Goal: Task Accomplishment & Management: Complete application form

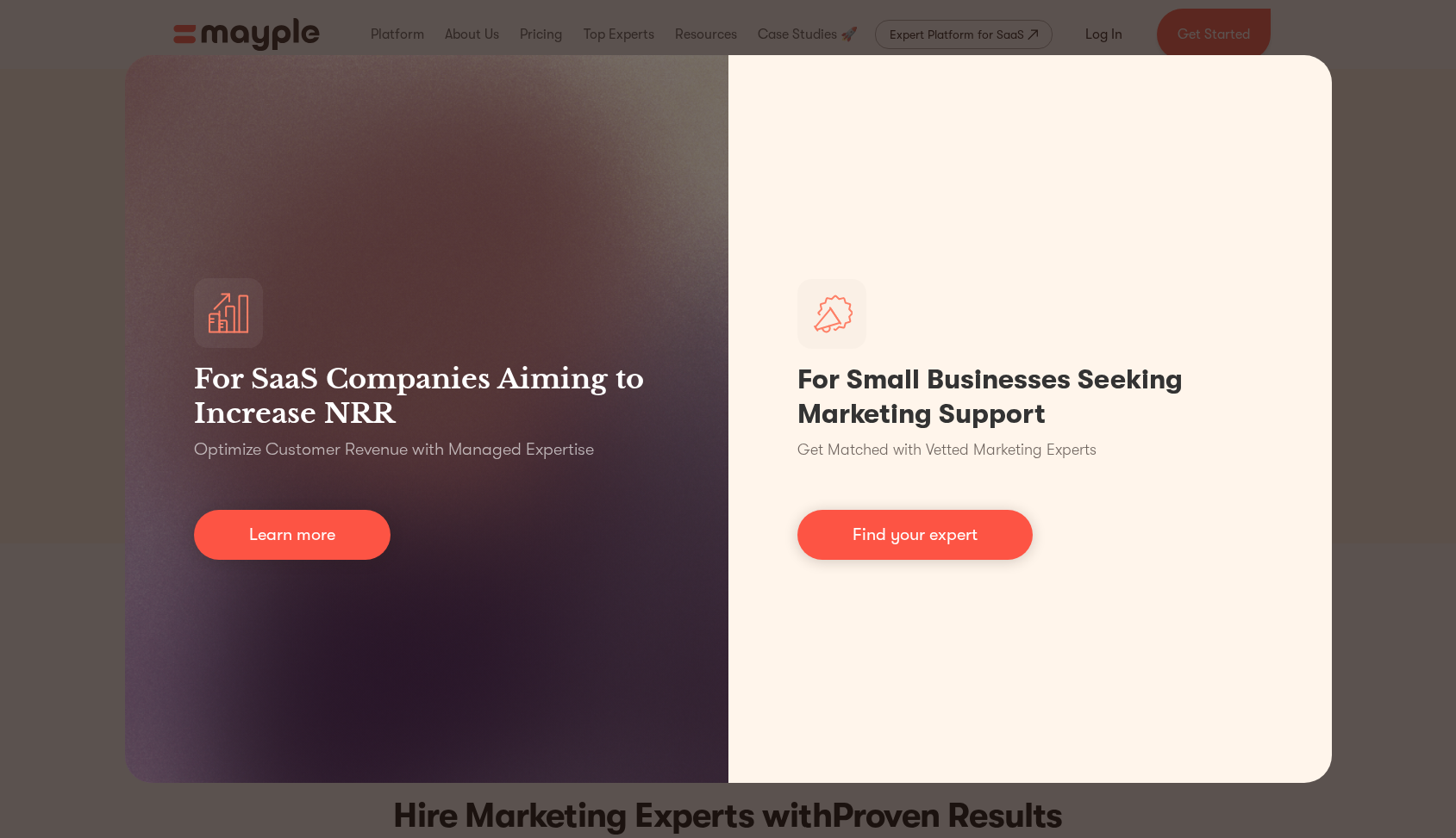
scroll to position [8, 0]
click at [1410, 263] on div "For SaaS Companies Aiming to Increase NRR Optimize Customer Revenue with Manage…" at bounding box center [728, 419] width 1456 height 838
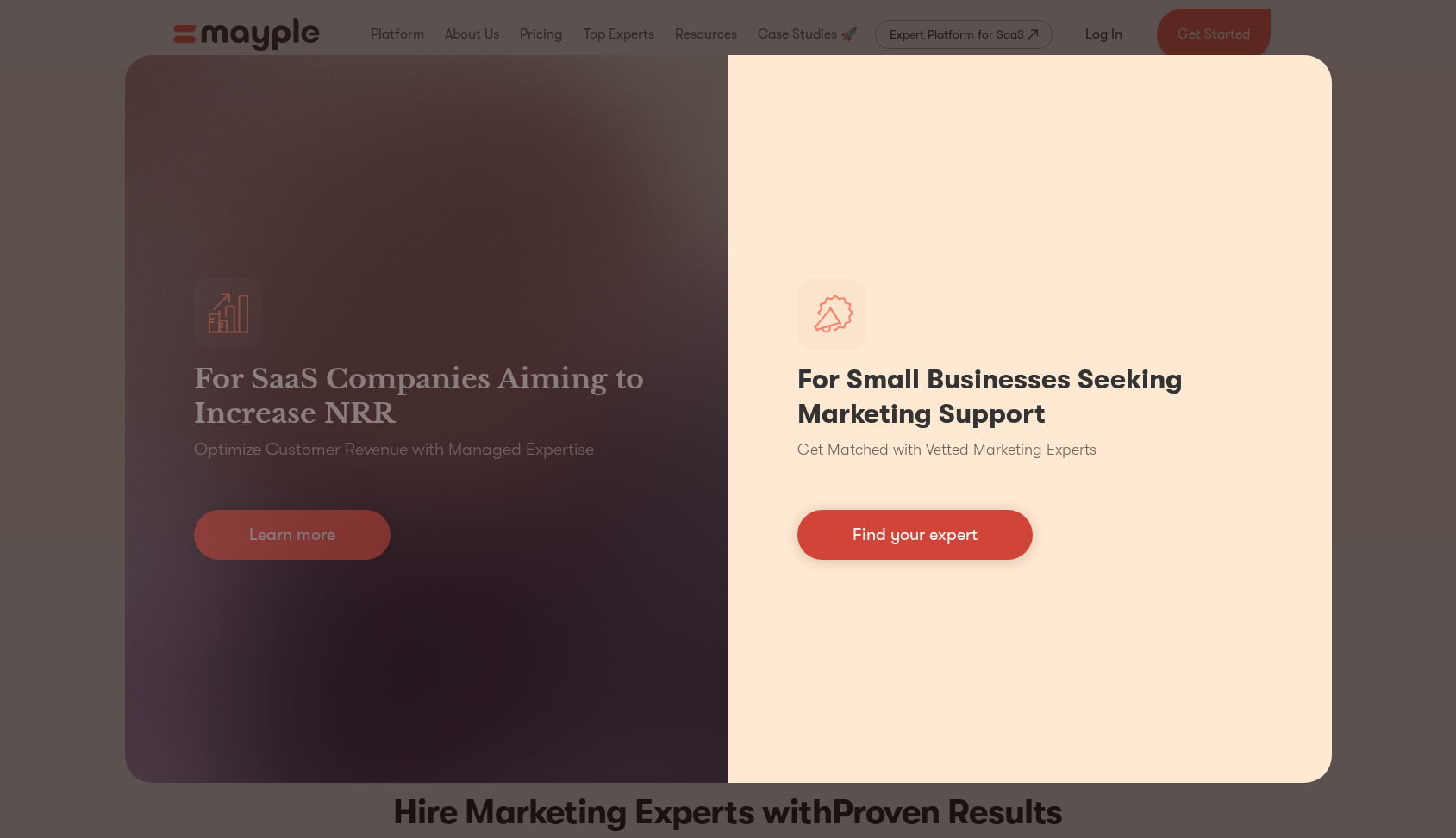
scroll to position [5, 0]
click at [945, 545] on link "Find your expert" at bounding box center [915, 534] width 236 height 50
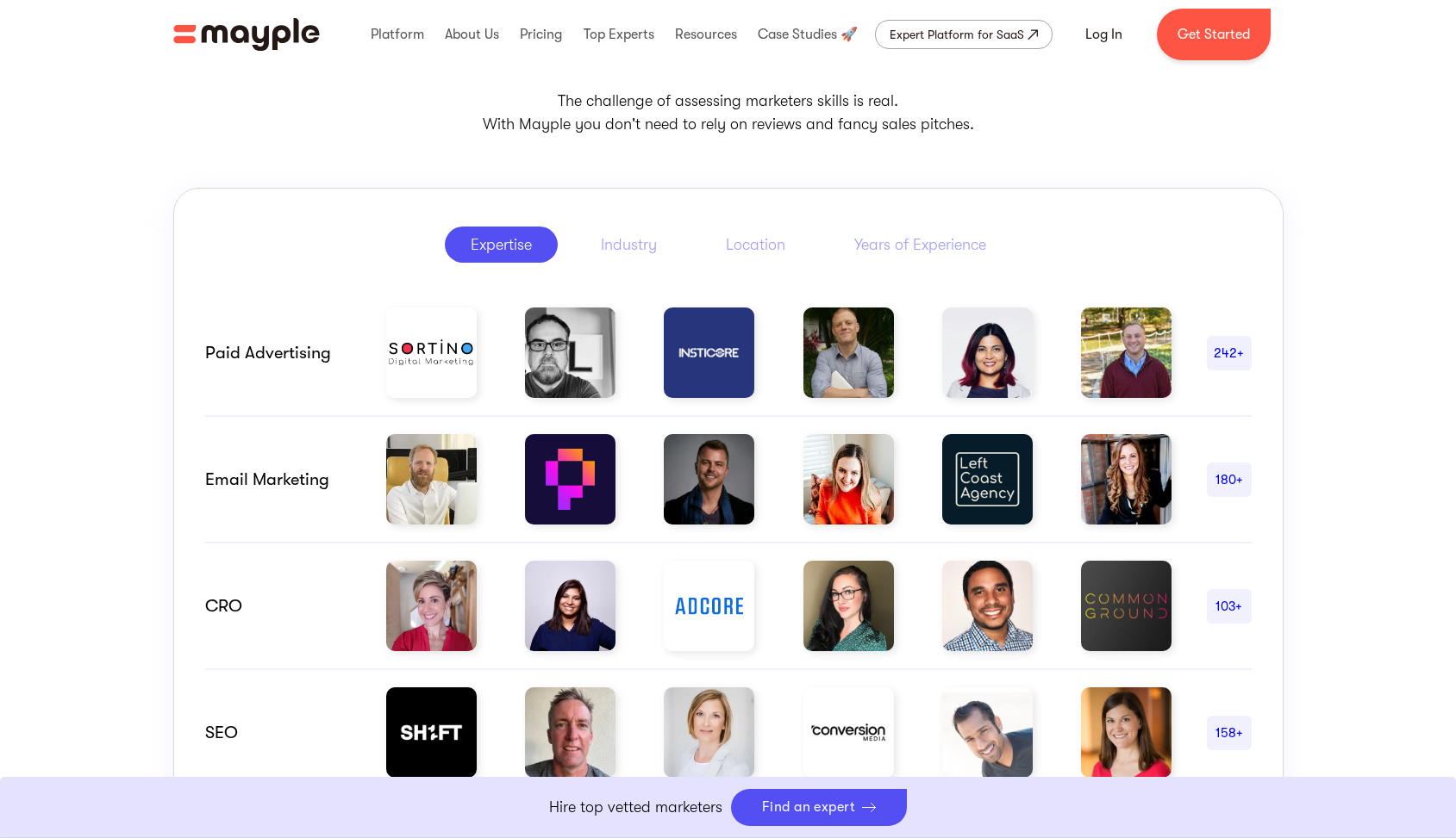
scroll to position [763, 0]
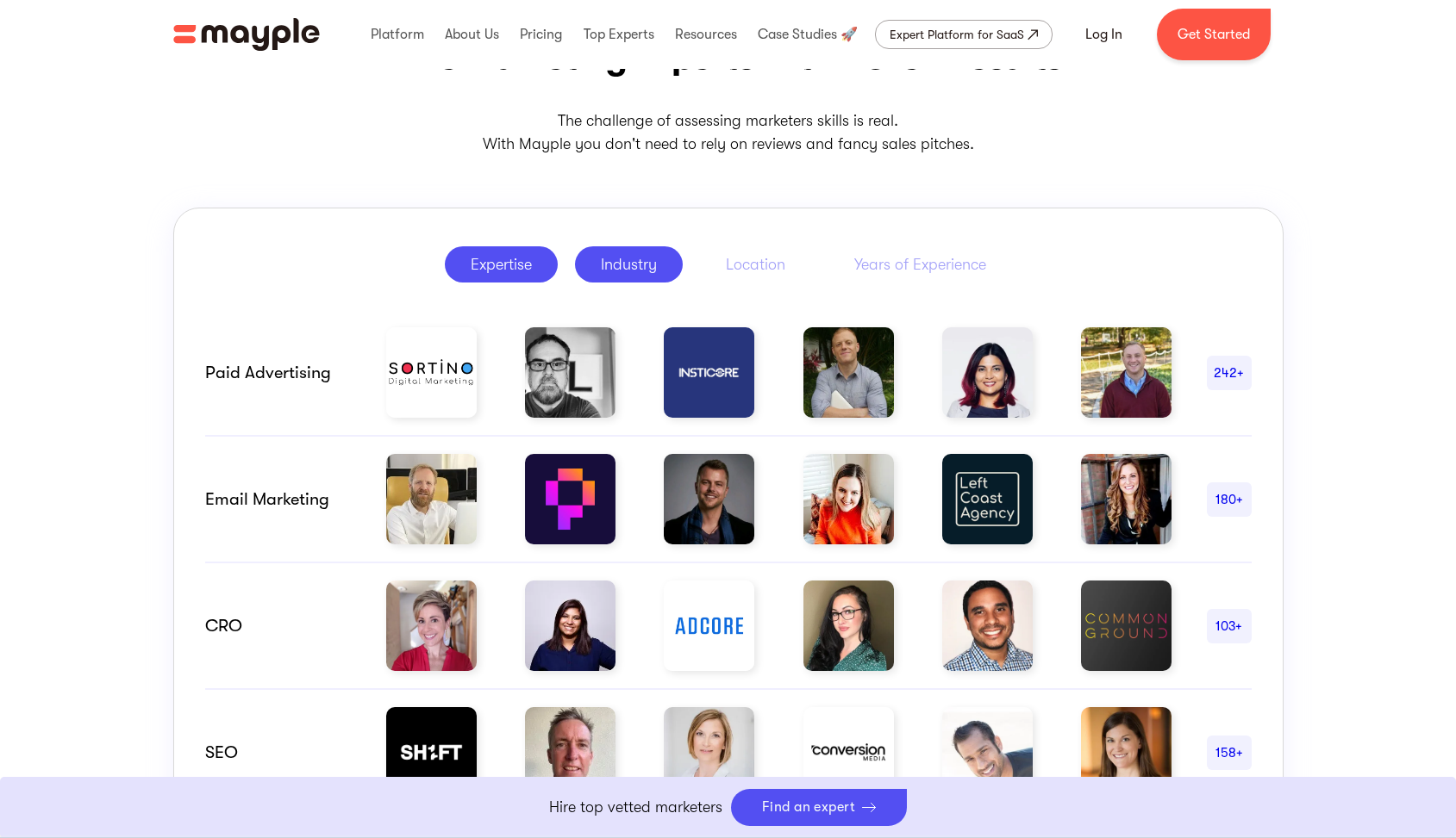
click at [645, 263] on div "Industry" at bounding box center [629, 264] width 56 height 21
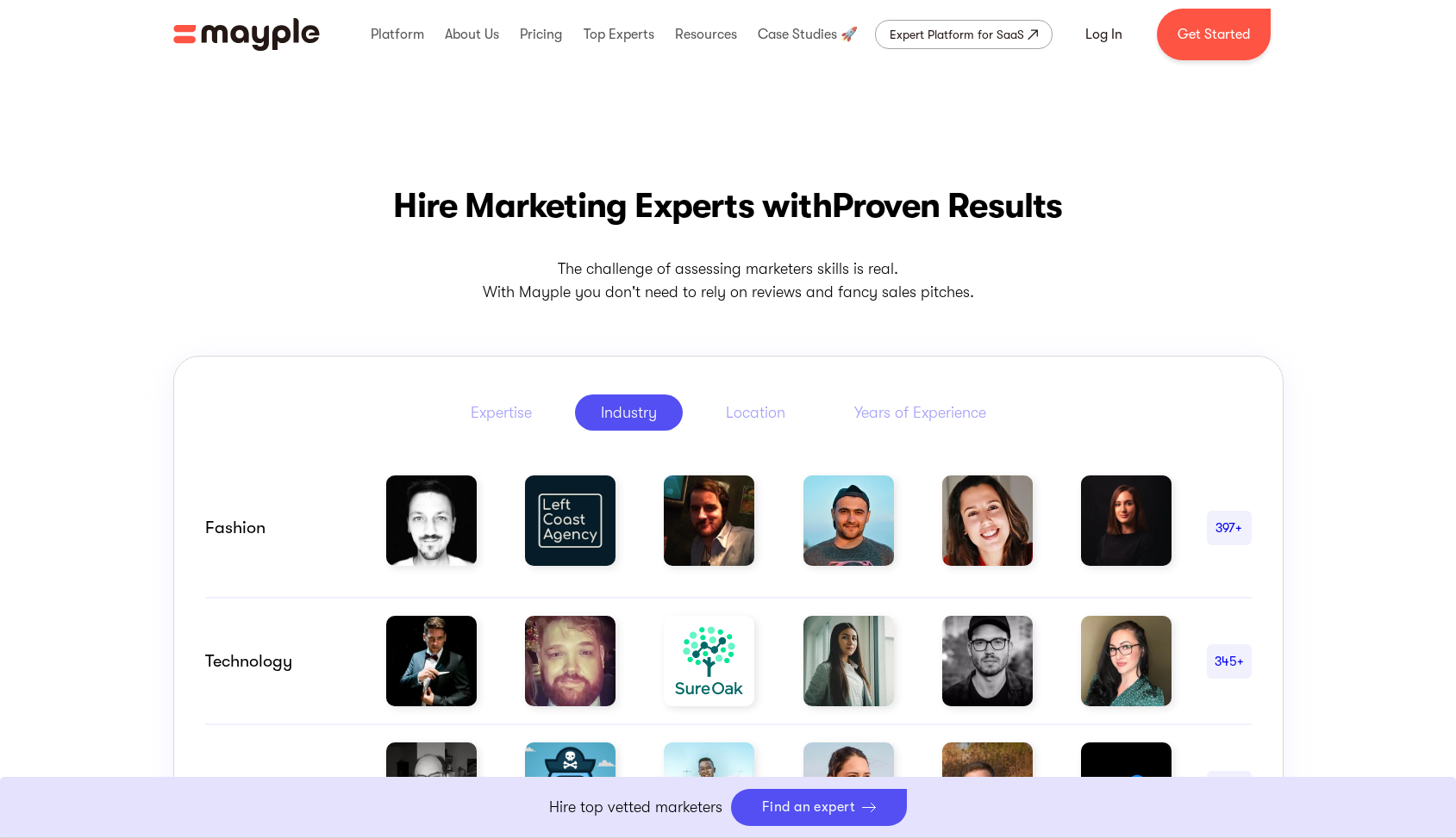
scroll to position [616, 0]
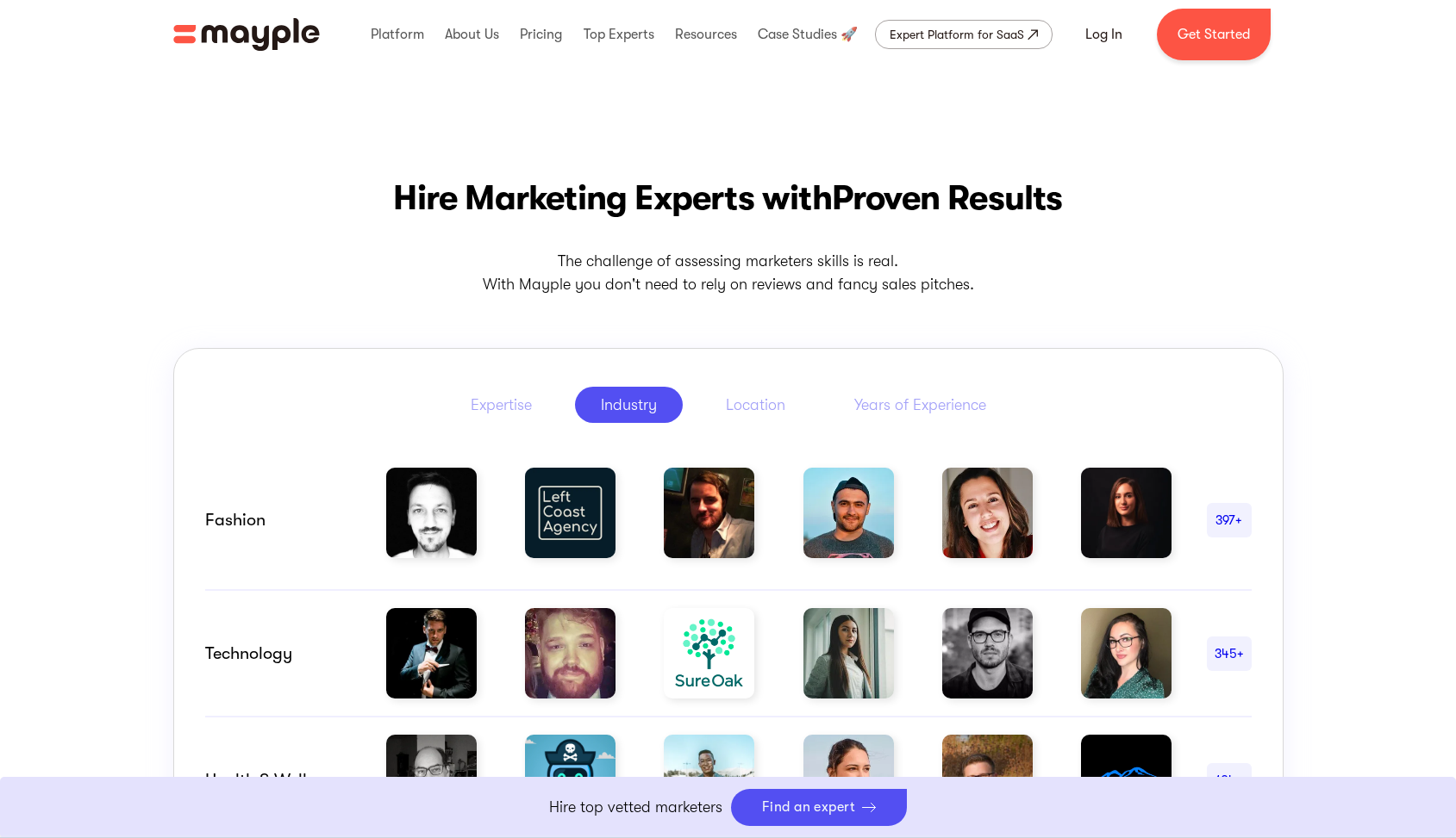
click at [1075, 256] on p "The challenge of assessing marketers skills is real. With Mayple you don't need…" at bounding box center [728, 273] width 1110 height 46
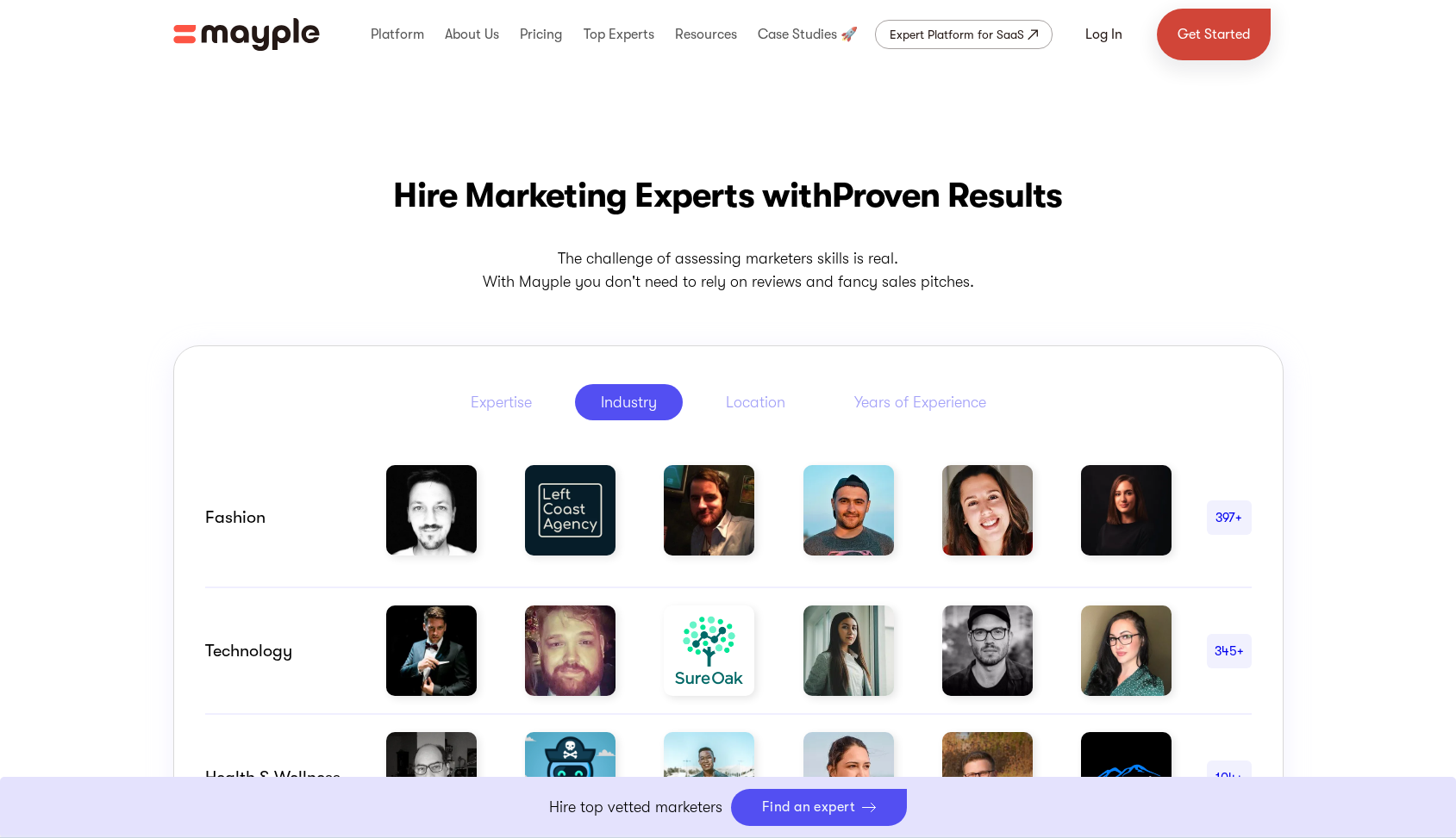
click at [1200, 52] on link "Get Started" at bounding box center [1213, 34] width 114 height 52
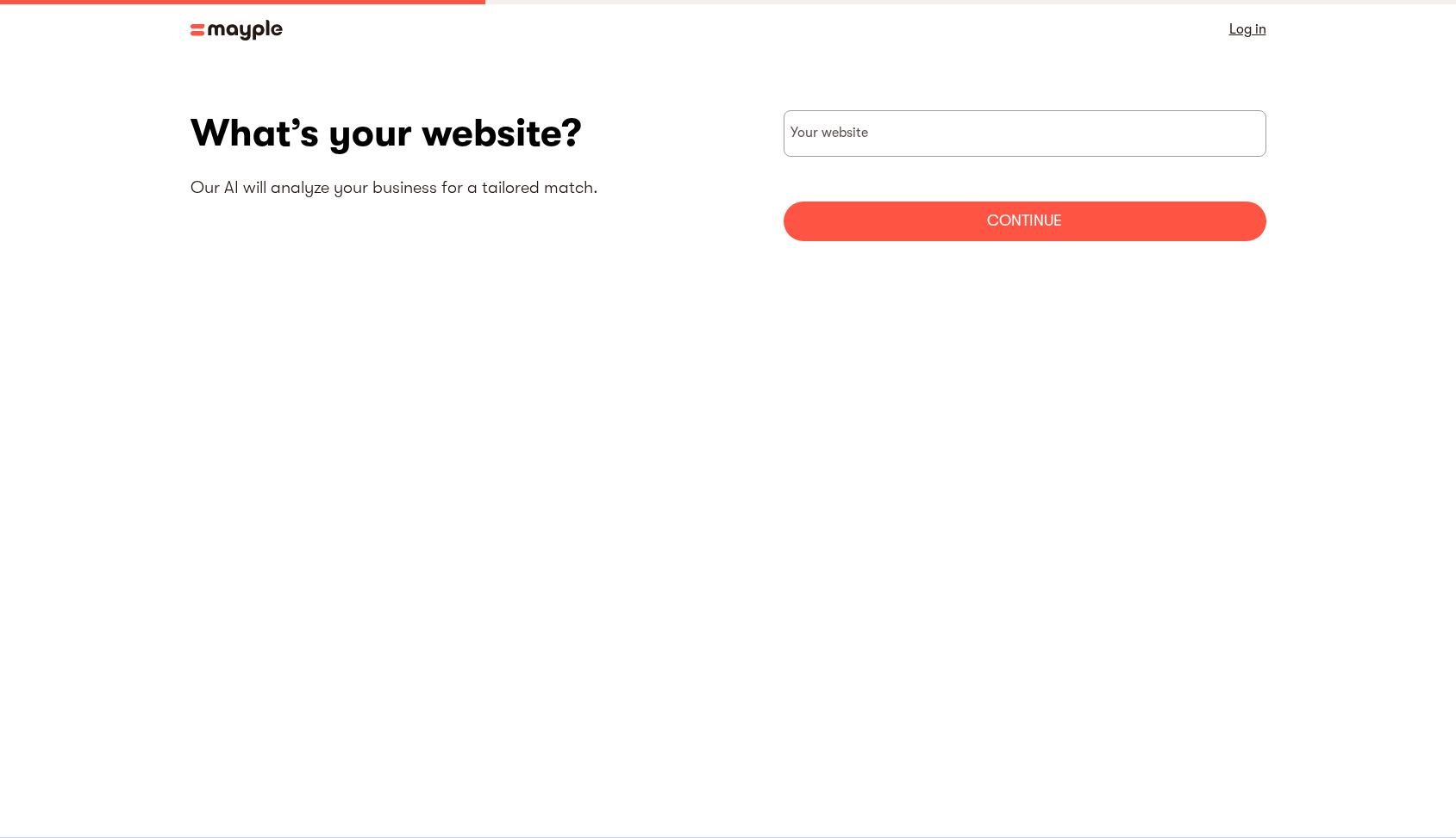
click at [224, 32] on img at bounding box center [236, 30] width 92 height 21
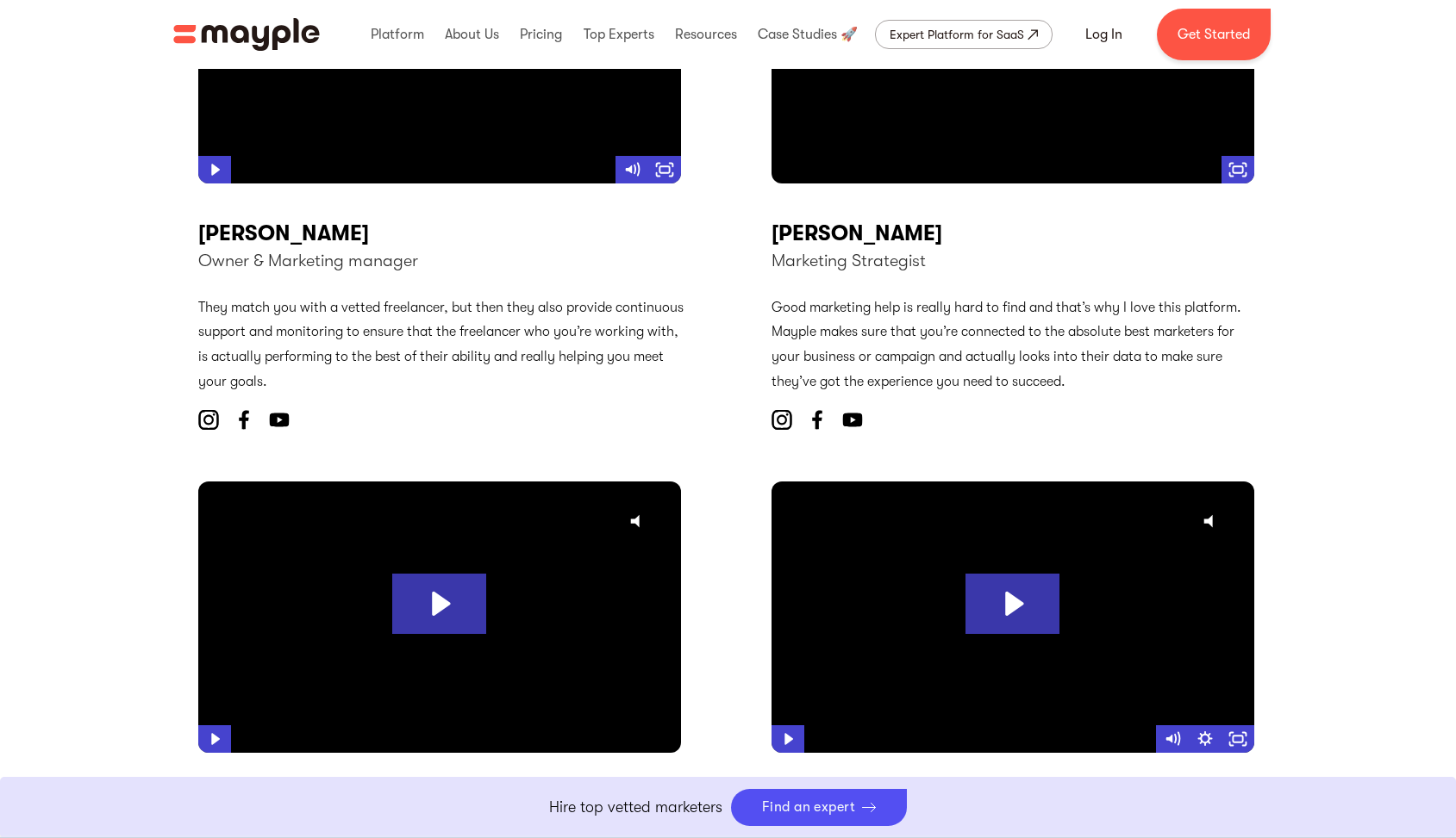
scroll to position [6161, 0]
